Goal: Task Accomplishment & Management: Complete application form

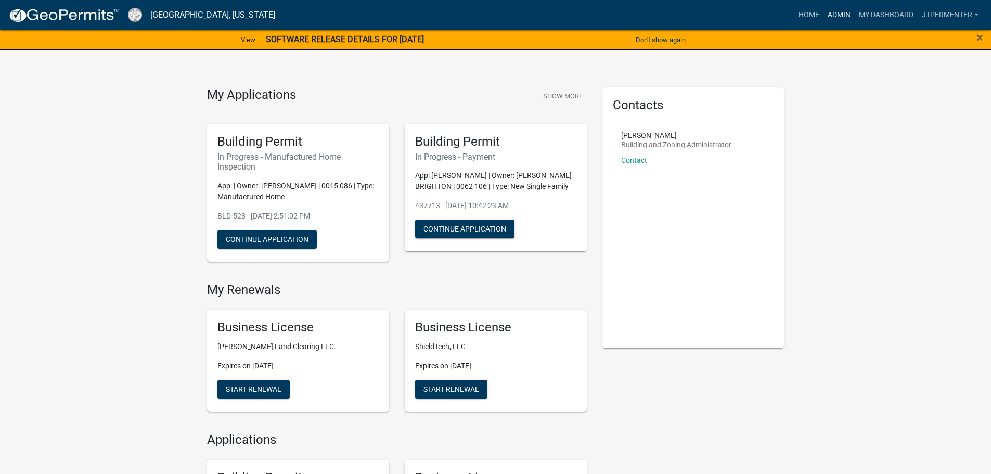
click at [835, 16] on link "Admin" at bounding box center [839, 15] width 31 height 20
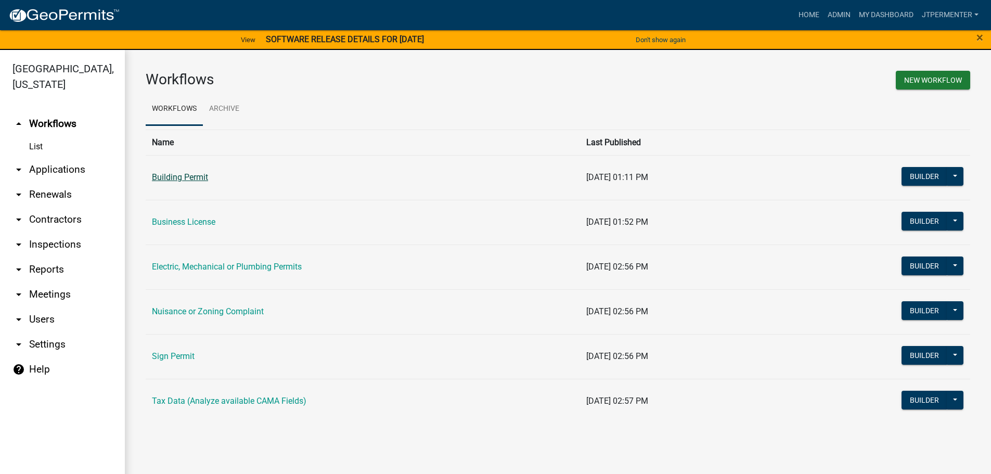
click at [204, 175] on link "Building Permit" at bounding box center [180, 177] width 56 height 10
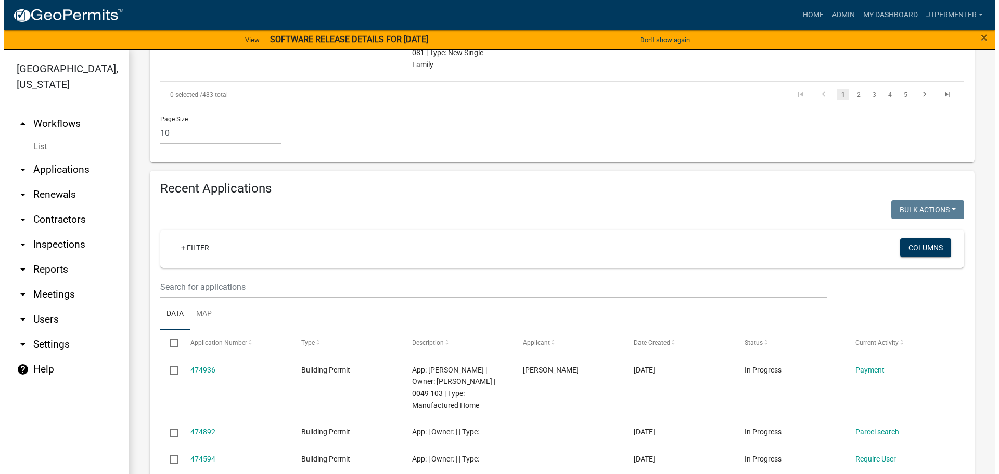
scroll to position [1145, 0]
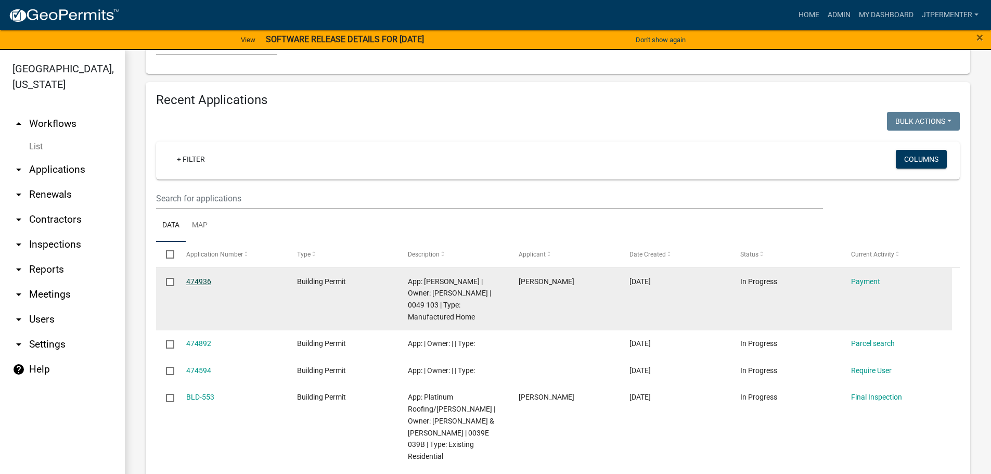
click at [199, 277] on link "474936" at bounding box center [198, 281] width 25 height 8
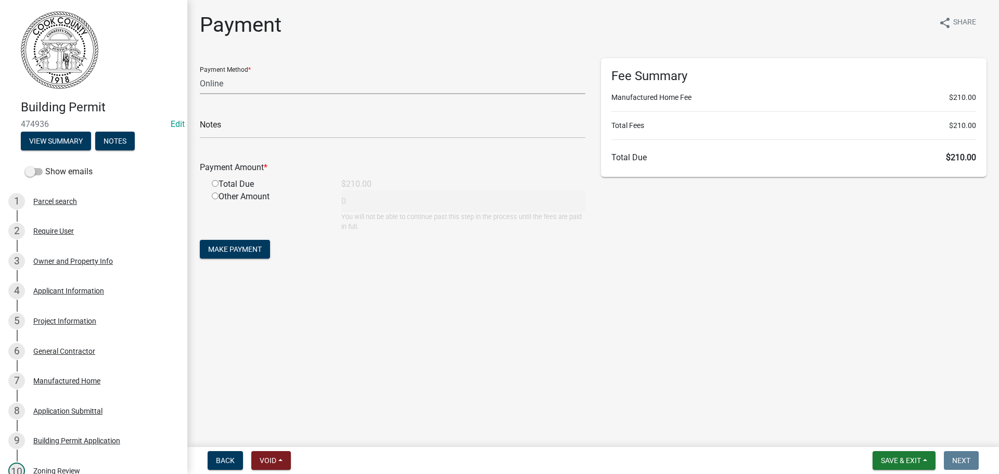
click at [233, 82] on select "Credit Card POS Check Cash Online" at bounding box center [393, 83] width 386 height 21
select select "2: 1"
click at [200, 73] on select "Credit Card POS Check Cash Online" at bounding box center [393, 83] width 386 height 21
click at [225, 133] on input "text" at bounding box center [393, 127] width 386 height 21
type input "In office"
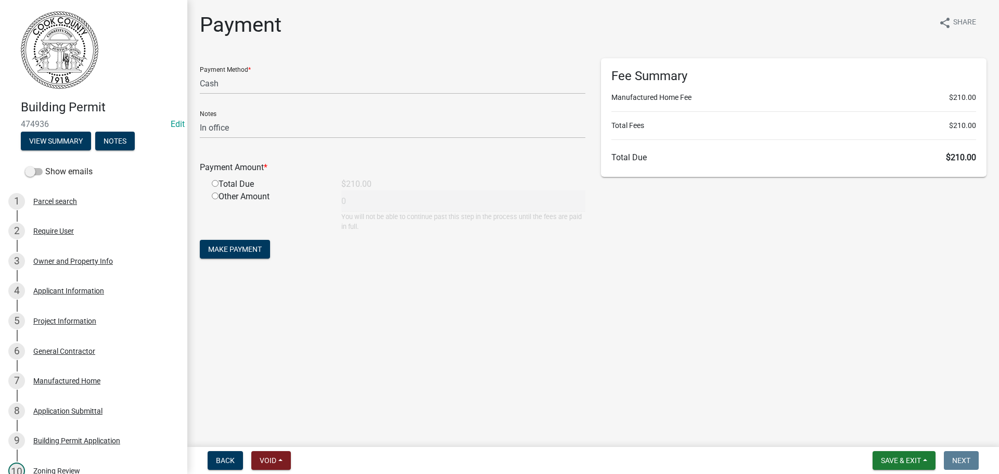
click at [213, 184] on input "radio" at bounding box center [215, 183] width 7 height 7
radio input "true"
type input "210"
click at [233, 247] on span "Make Payment" at bounding box center [235, 249] width 54 height 8
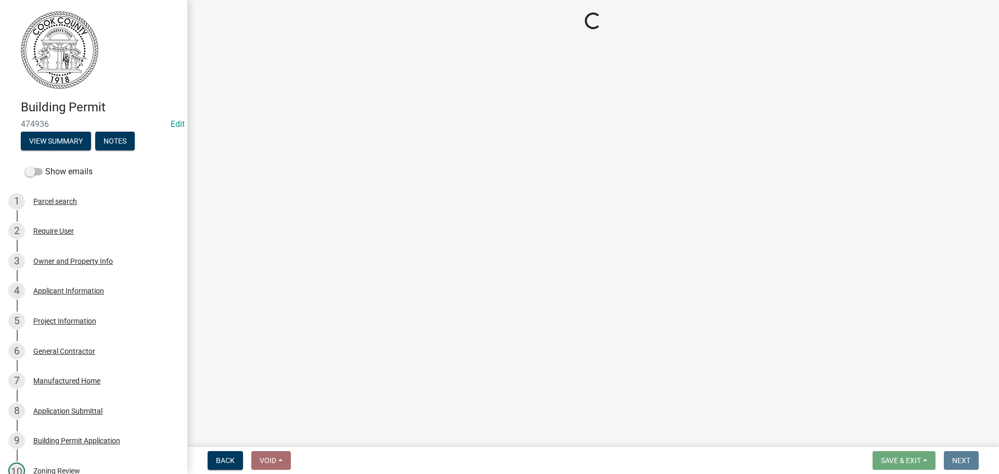
select select "99a32835-11ba-4368-9d1a-cbf1779c6d76"
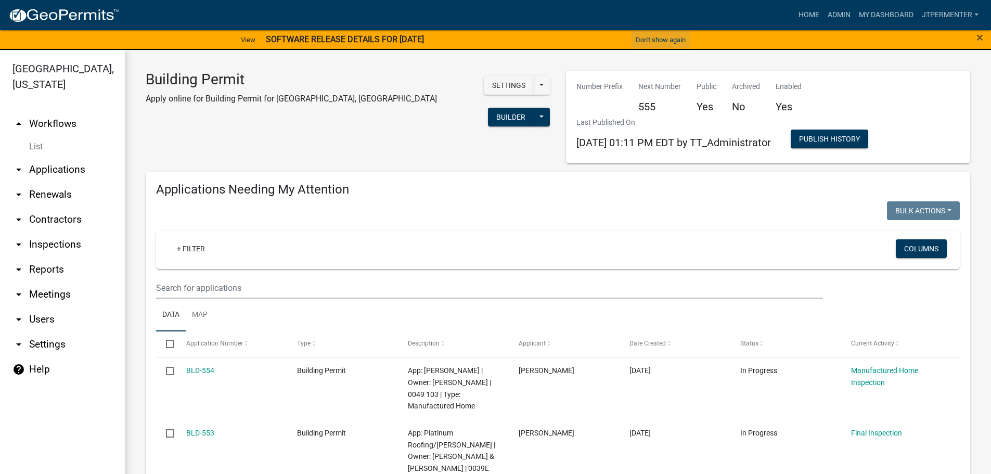
click at [656, 41] on button "Don't show again" at bounding box center [661, 39] width 58 height 17
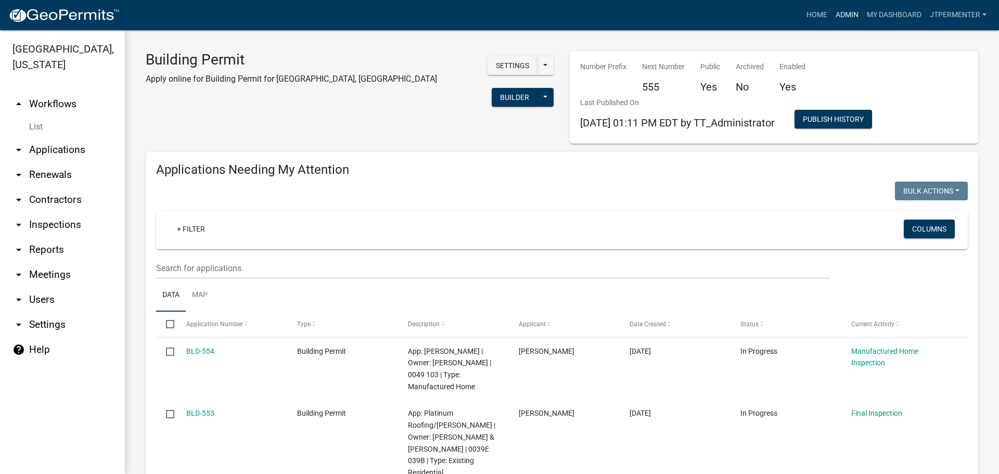
click at [838, 16] on link "Admin" at bounding box center [847, 15] width 31 height 20
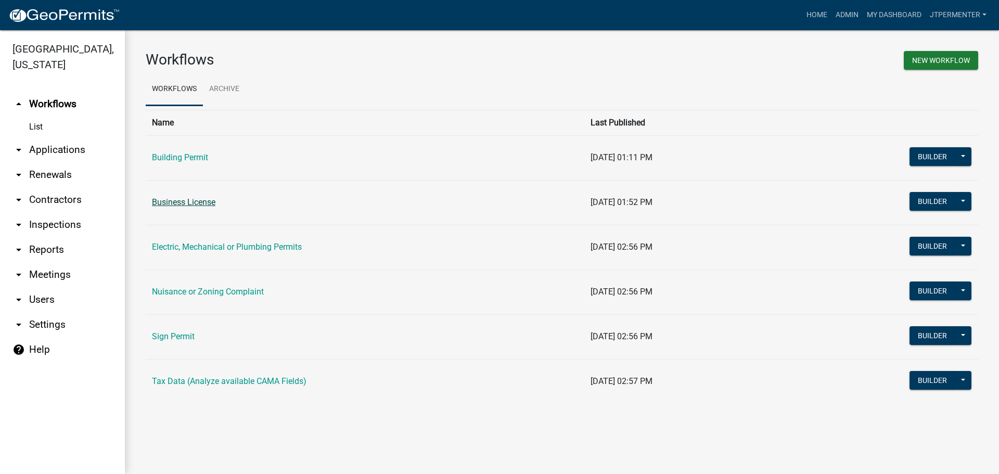
click at [197, 202] on link "Business License" at bounding box center [183, 202] width 63 height 10
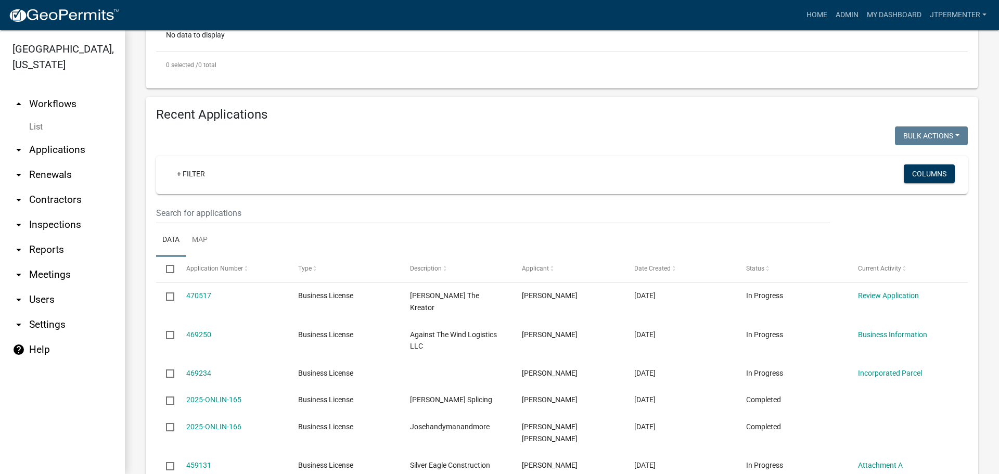
scroll to position [364, 0]
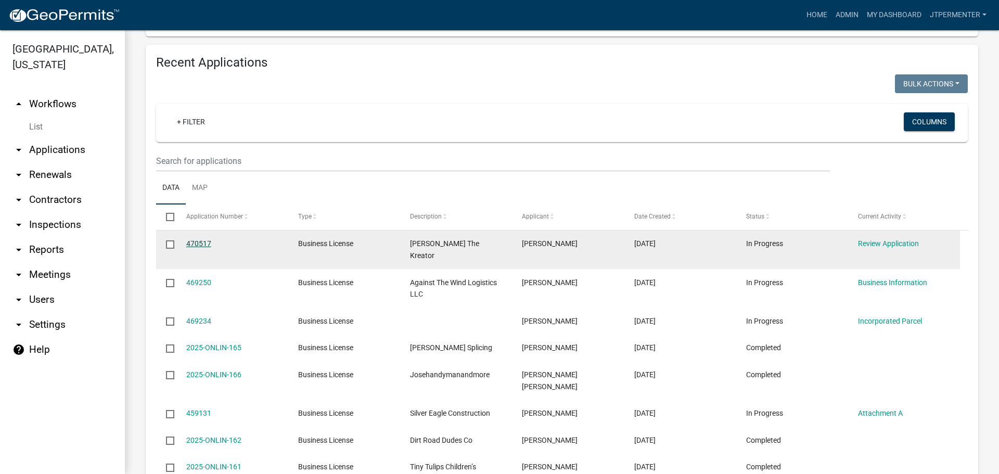
click at [199, 241] on link "470517" at bounding box center [198, 243] width 25 height 8
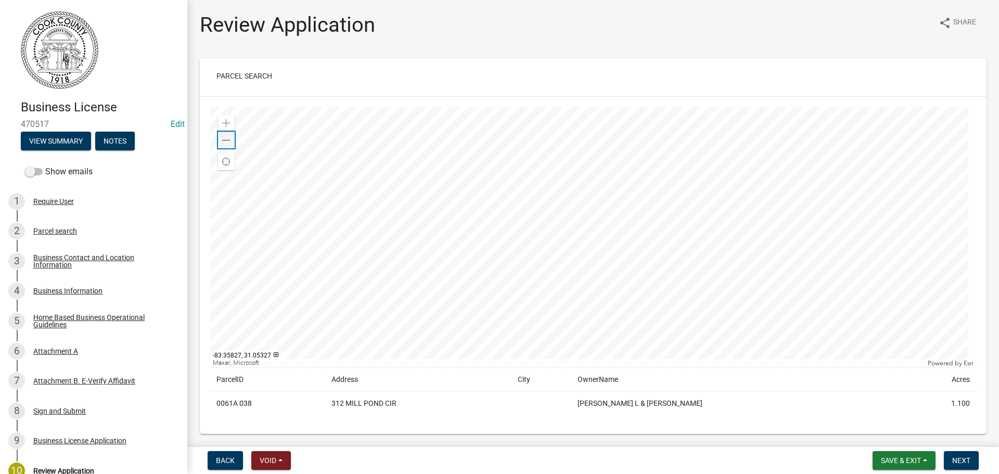
click at [227, 140] on span at bounding box center [226, 140] width 8 height 8
click at [229, 140] on span at bounding box center [226, 140] width 8 height 8
click at [416, 166] on div at bounding box center [593, 237] width 766 height 260
click at [456, 262] on div at bounding box center [593, 237] width 766 height 260
click at [63, 261] on div "Business Contact and Location Information" at bounding box center [101, 261] width 137 height 15
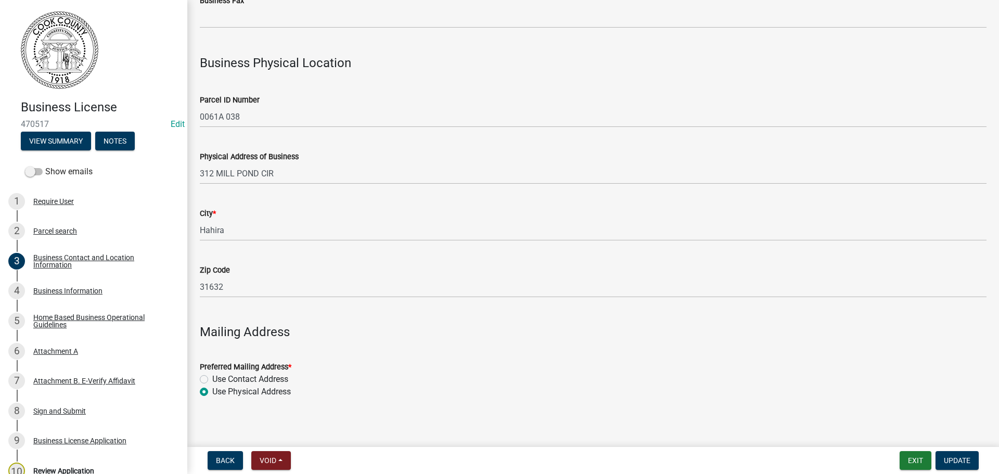
scroll to position [839, 0]
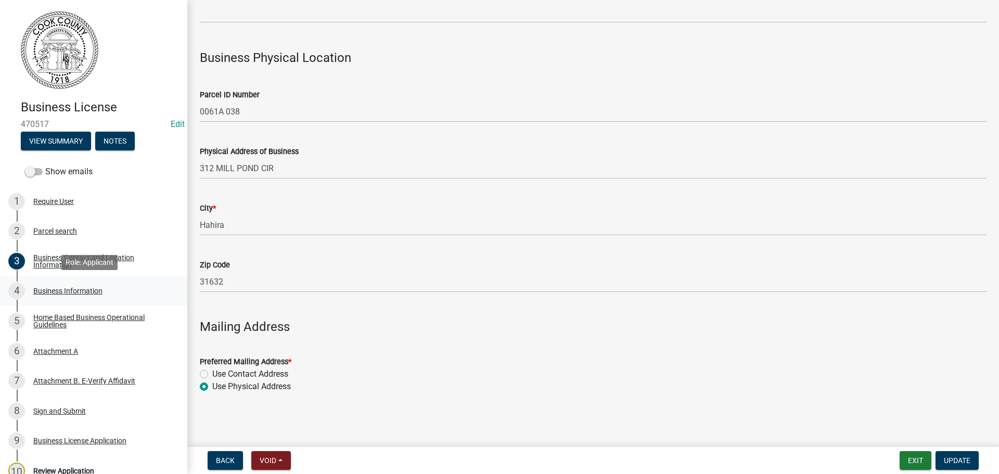
click at [53, 290] on div "Business Information" at bounding box center [67, 290] width 69 height 7
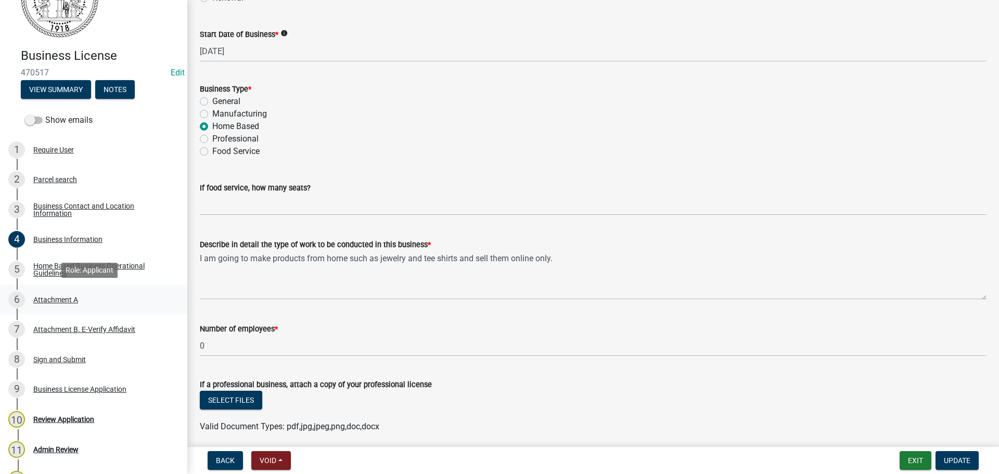
scroll to position [52, 0]
click at [49, 203] on div "Business Contact and Location Information" at bounding box center [101, 209] width 137 height 15
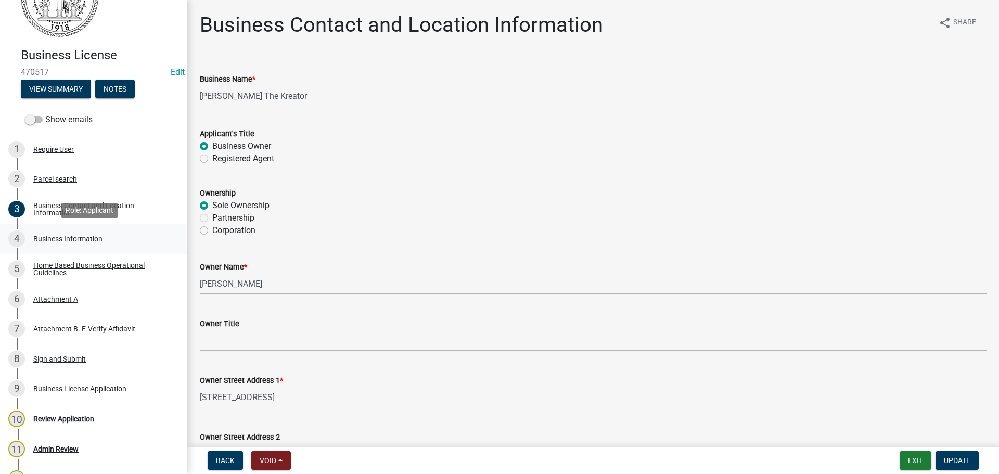
click at [54, 238] on div "Business Information" at bounding box center [67, 238] width 69 height 7
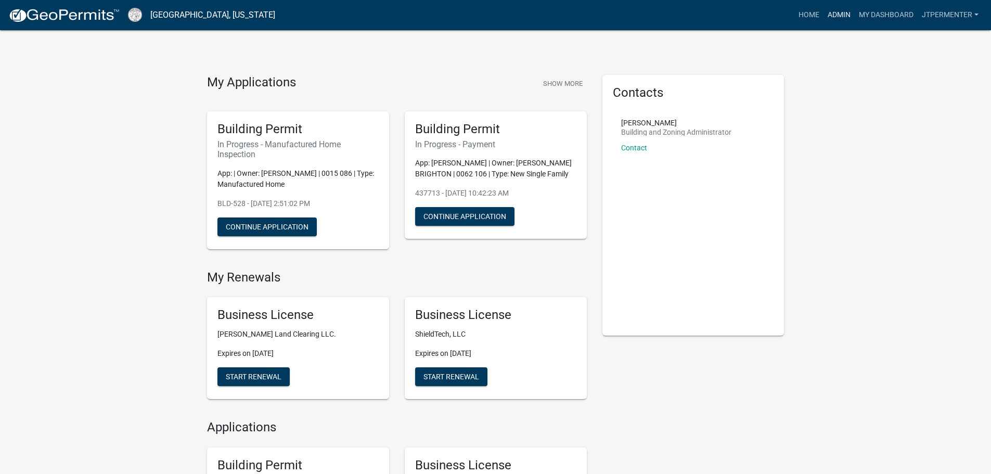
click at [838, 14] on link "Admin" at bounding box center [839, 15] width 31 height 20
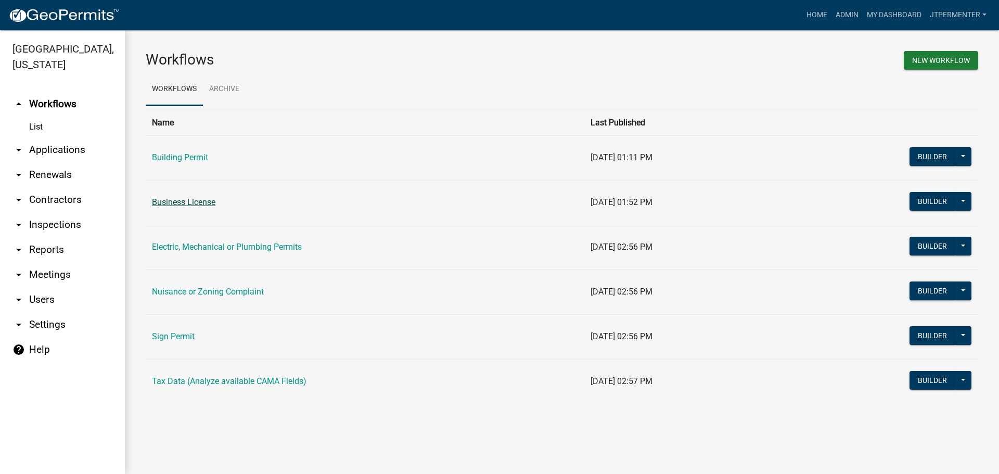
click at [179, 202] on link "Business License" at bounding box center [183, 202] width 63 height 10
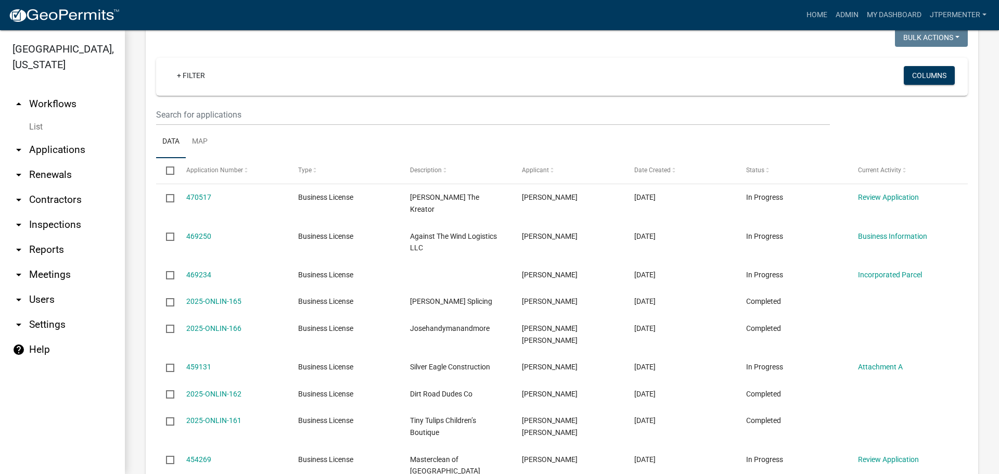
scroll to position [416, 0]
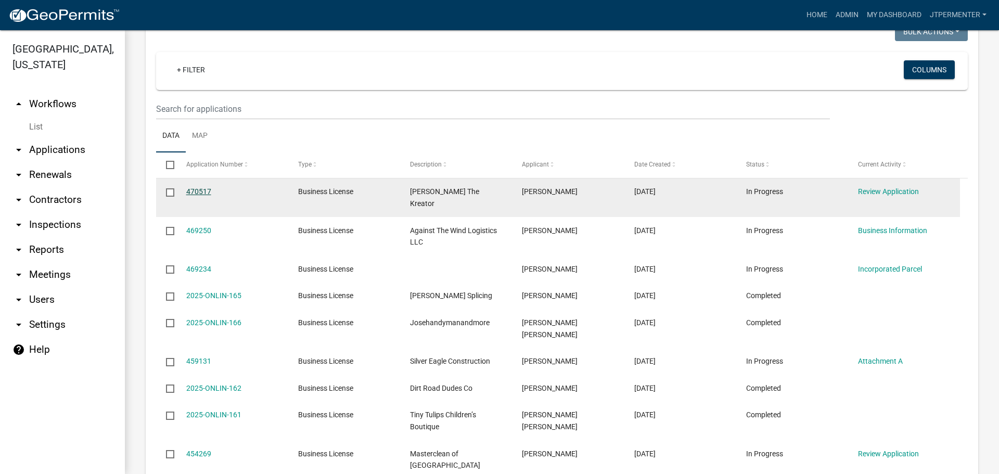
click at [201, 188] on link "470517" at bounding box center [198, 191] width 25 height 8
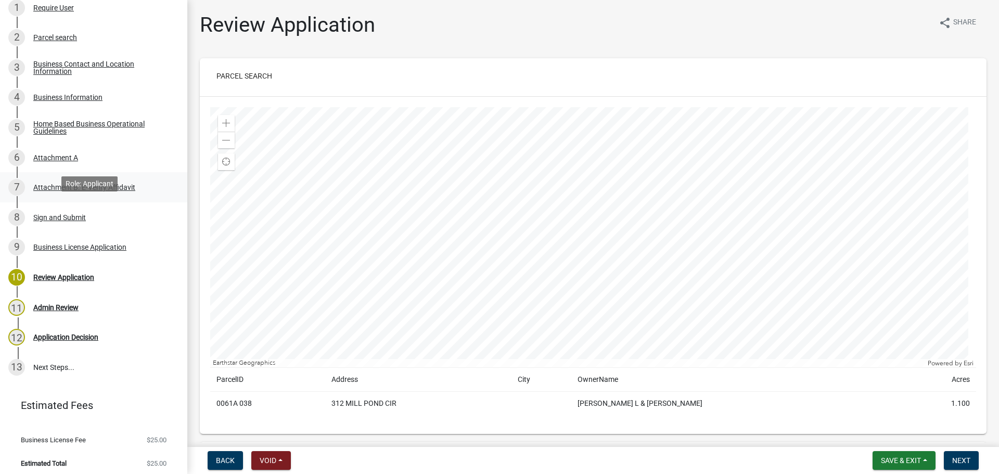
scroll to position [199, 0]
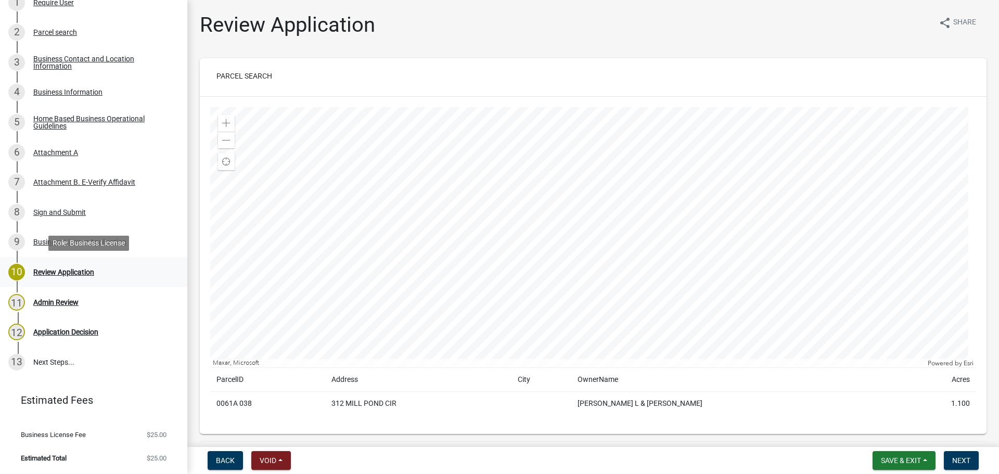
click at [73, 269] on div "Review Application" at bounding box center [63, 272] width 61 height 7
click at [67, 276] on div "Review Application" at bounding box center [63, 272] width 61 height 7
click at [970, 462] on span "Next" at bounding box center [961, 460] width 18 height 8
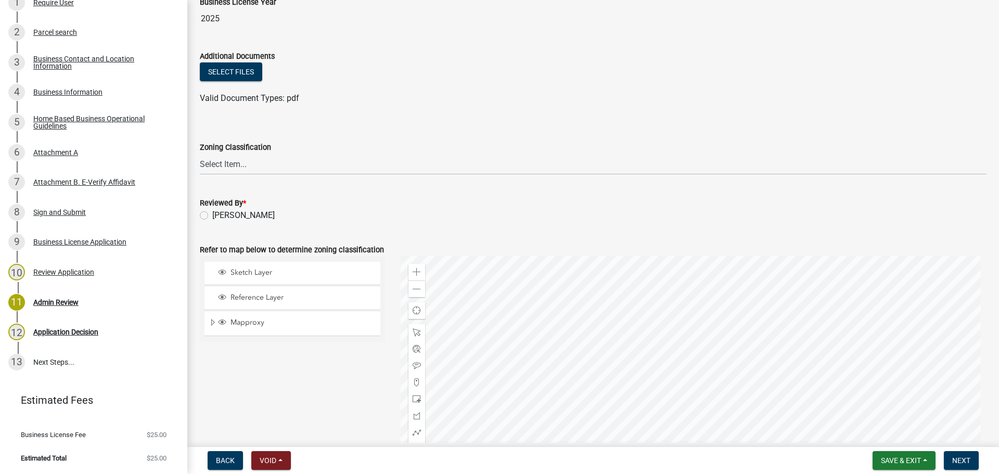
scroll to position [0, 0]
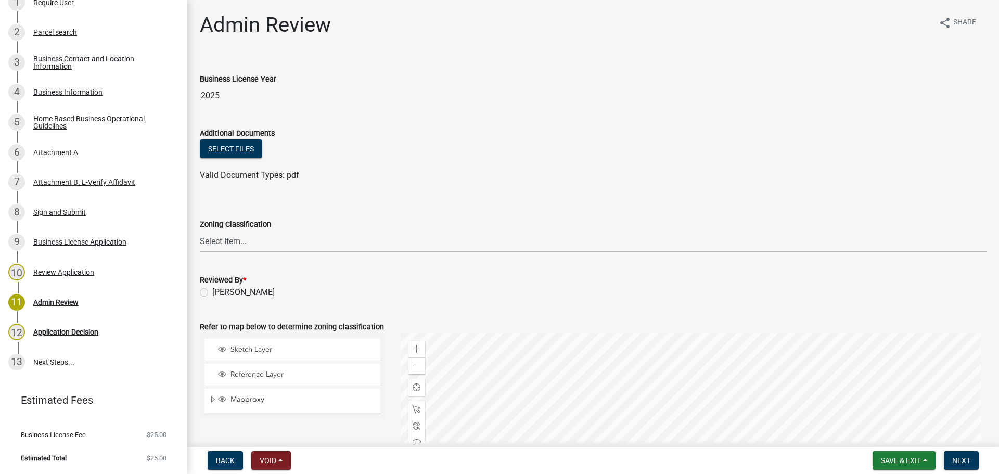
click at [212, 240] on select "Select Item... AG AU B1 CBD DC GB HI I MHP MR NC R1 R10 R10M R15 R1A R2 R22 R22…" at bounding box center [593, 241] width 787 height 21
click at [200, 231] on select "Select Item... AG AU B1 CBD DC GB HI I MHP MR NC R1 R10 R10M R15 R1A R2 R22 R22…" at bounding box center [593, 241] width 787 height 21
select select "d3fc16a6-3305-407f-ac05-3d403857afa8"
click at [212, 295] on label "Dewanna Robinson" at bounding box center [243, 292] width 62 height 12
click at [212, 293] on input "Dewanna Robinson" at bounding box center [215, 289] width 7 height 7
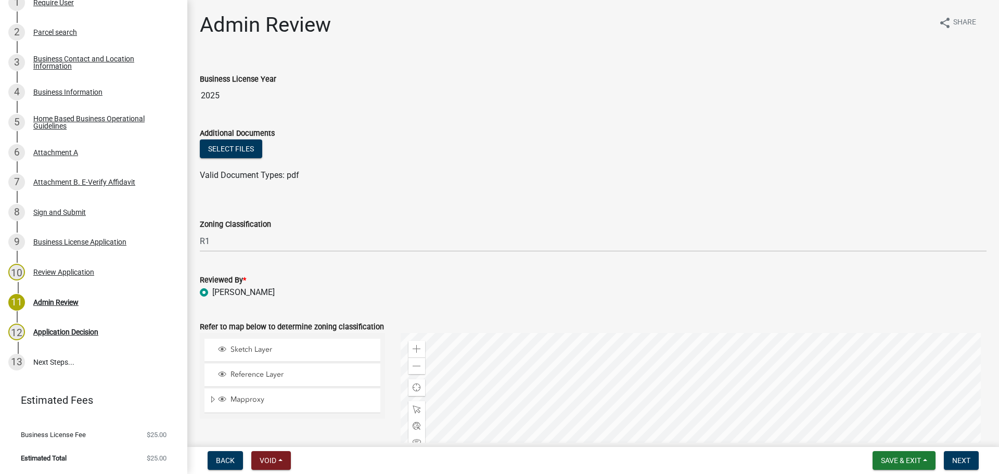
radio input "true"
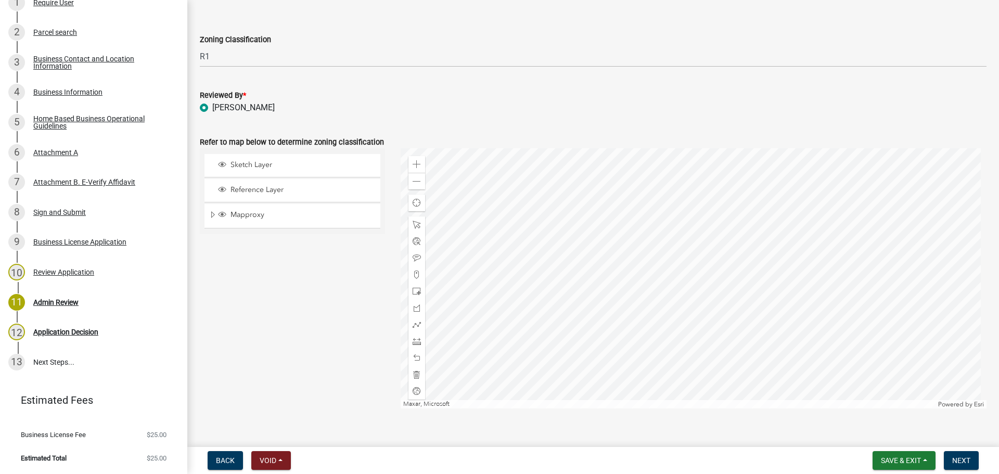
scroll to position [200, 0]
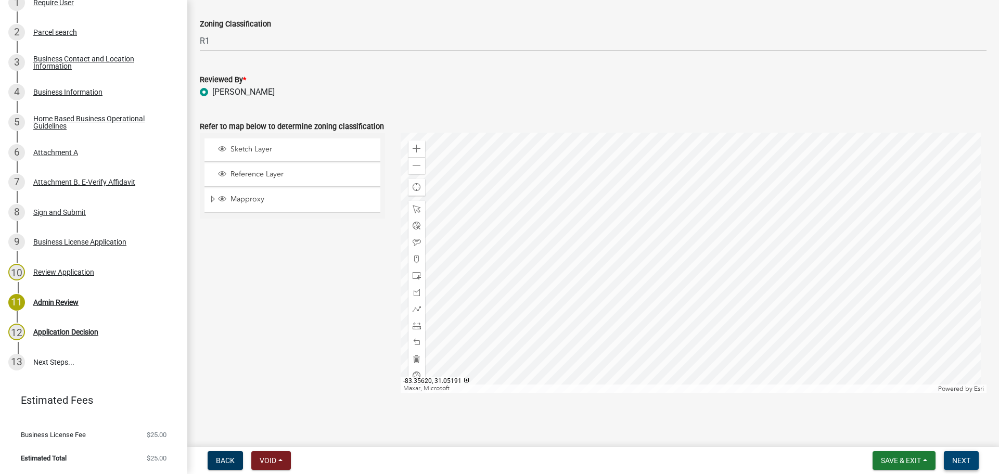
click at [974, 457] on button "Next" at bounding box center [961, 460] width 35 height 19
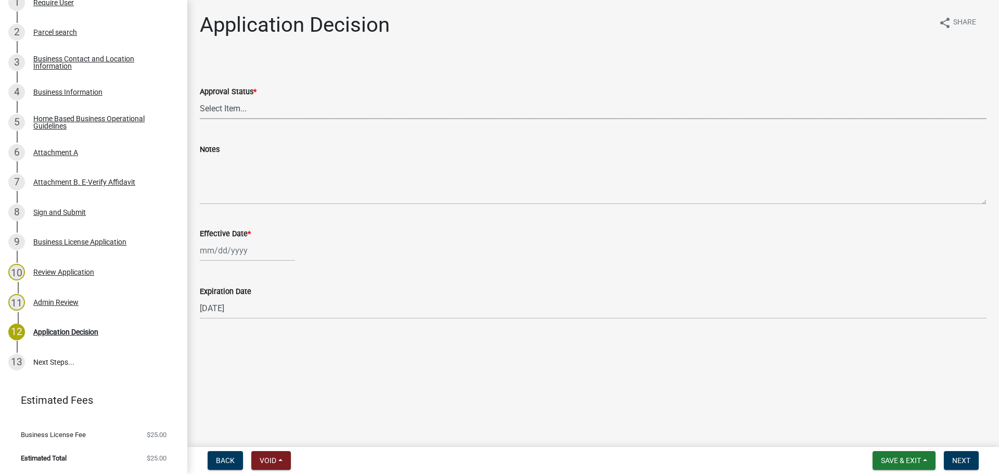
click at [239, 108] on select "Select Item... Approved Denied" at bounding box center [593, 108] width 787 height 21
click at [200, 98] on select "Select Item... Approved Denied" at bounding box center [593, 108] width 787 height 21
select select "4b86b809-39dd-4c68-9f3d-fdb3e7050482"
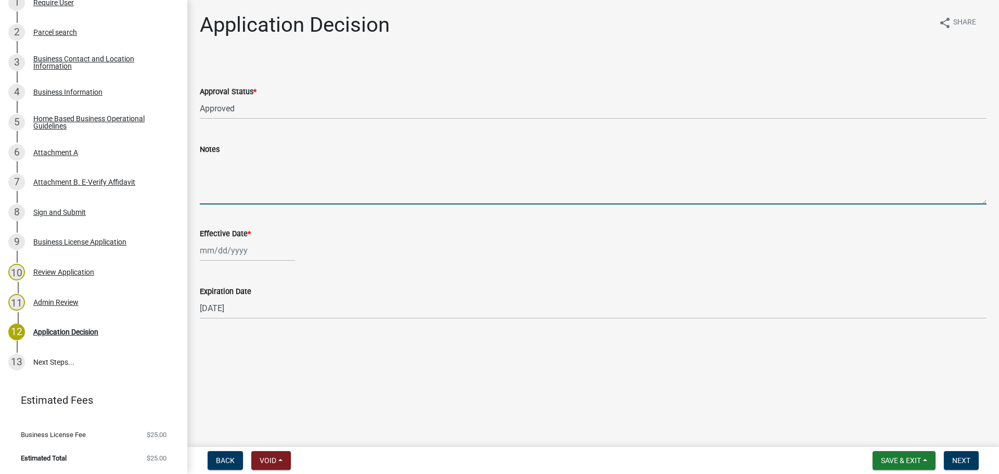
click at [220, 194] on textarea "Notes" at bounding box center [593, 180] width 787 height 49
type textarea "Jess"
click at [214, 249] on div at bounding box center [247, 250] width 95 height 21
select select "9"
select select "2025"
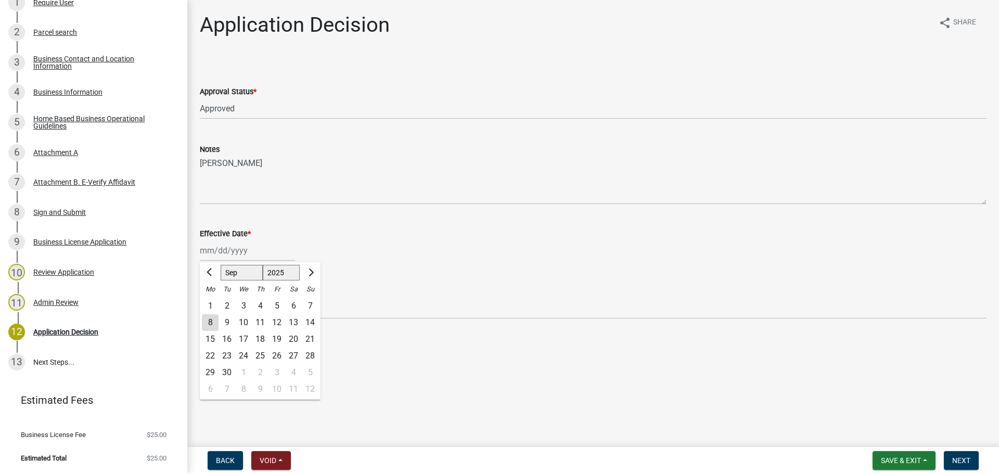
click at [212, 318] on div "8" at bounding box center [210, 322] width 17 height 17
type input "[DATE]"
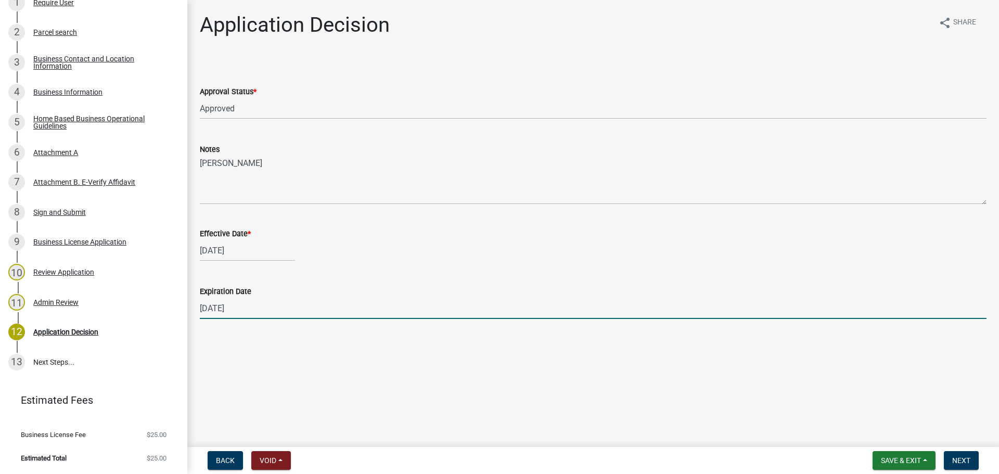
click at [232, 315] on input "[DATE]" at bounding box center [593, 308] width 787 height 21
click at [971, 462] on button "Next" at bounding box center [961, 460] width 35 height 19
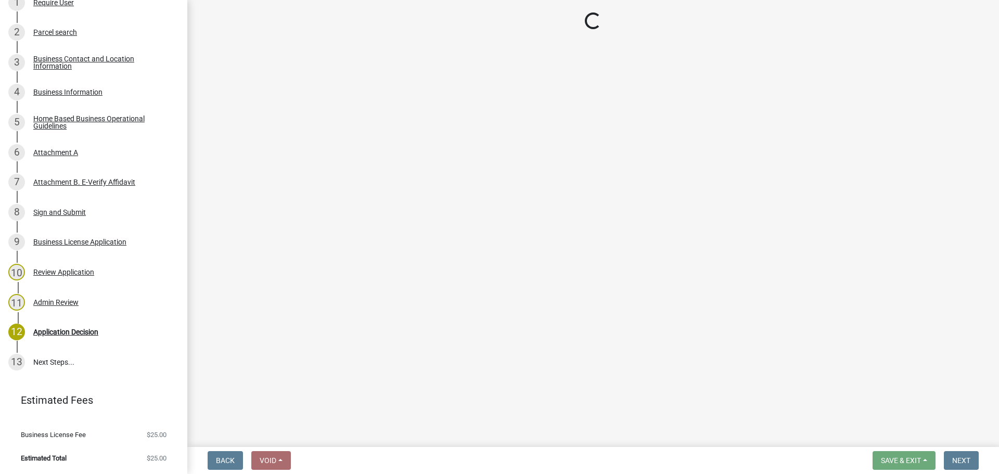
scroll to position [259, 0]
select select "3: 3"
